Goal: Communication & Community: Answer question/provide support

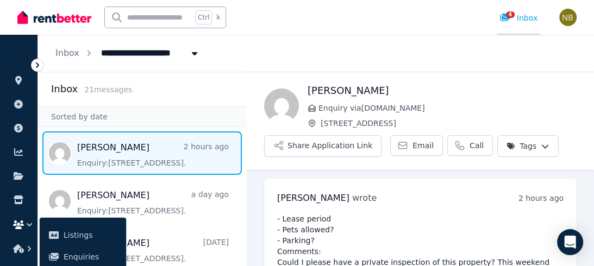
click at [529, 18] on div "4 Inbox" at bounding box center [518, 17] width 38 height 11
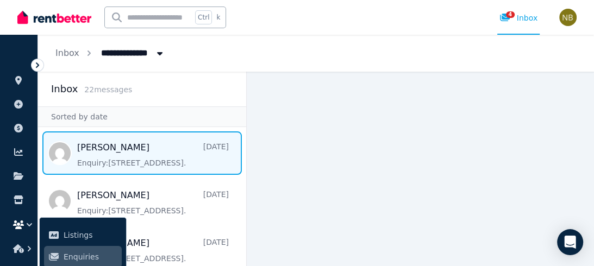
click at [160, 144] on span "Message list" at bounding box center [142, 152] width 208 height 43
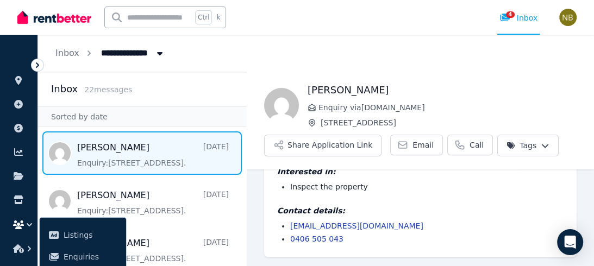
scroll to position [66, 0]
drag, startPoint x: 309, startPoint y: 90, endPoint x: 386, endPoint y: 97, distance: 76.9
click at [386, 97] on h1 "Susan Sarayeldin" at bounding box center [441, 90] width 269 height 15
copy h1 "Susan Sarayeldin"
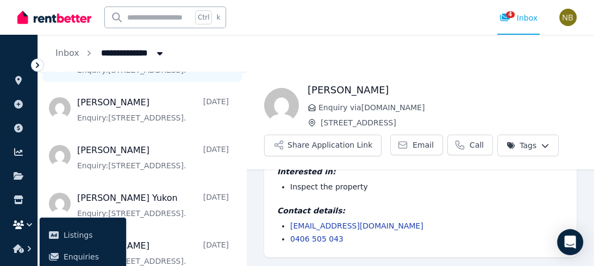
scroll to position [0, 0]
